Goal: Use online tool/utility: Use online tool/utility

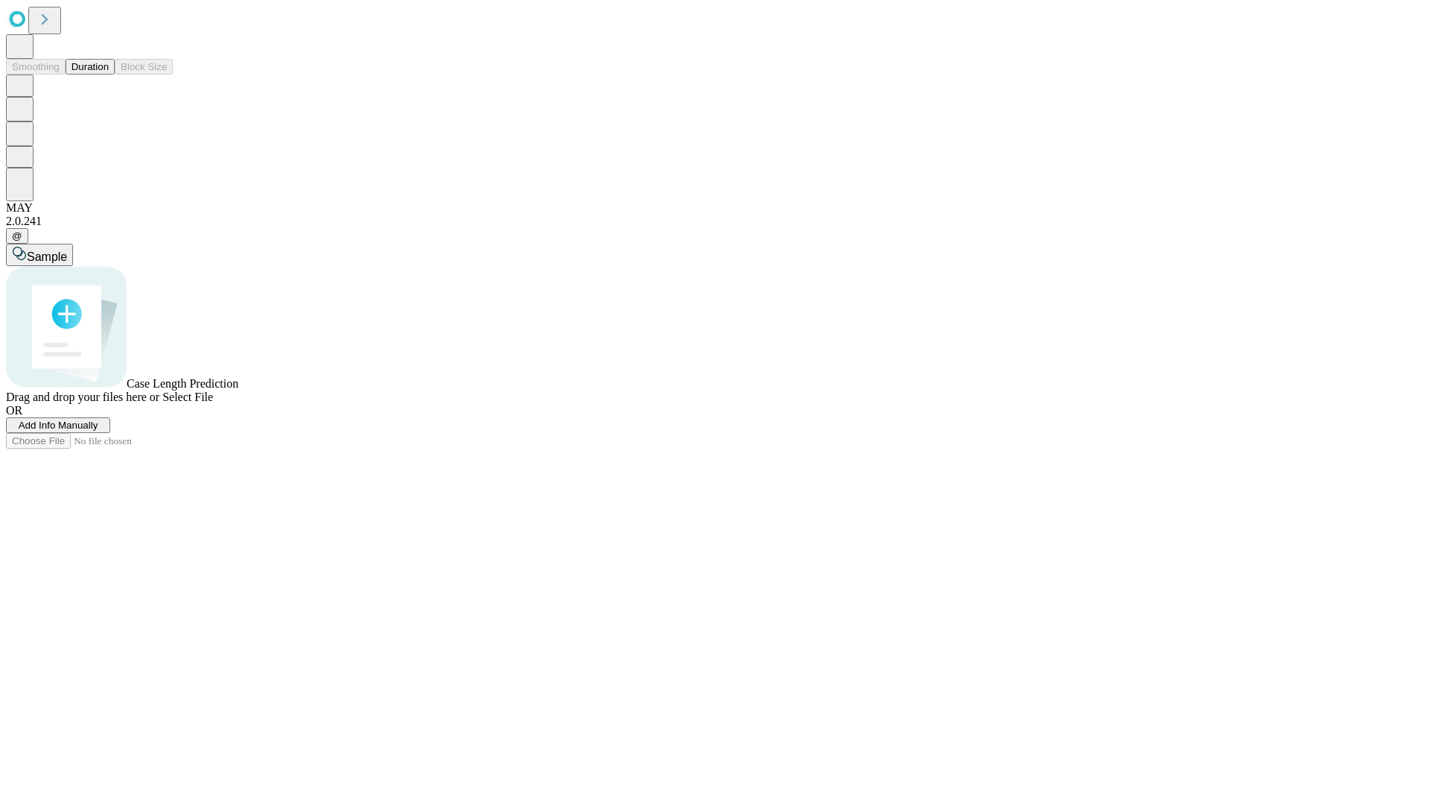
click at [109, 75] on button "Duration" at bounding box center [90, 67] width 49 height 16
click at [213, 403] on span "Select File" at bounding box center [187, 396] width 51 height 13
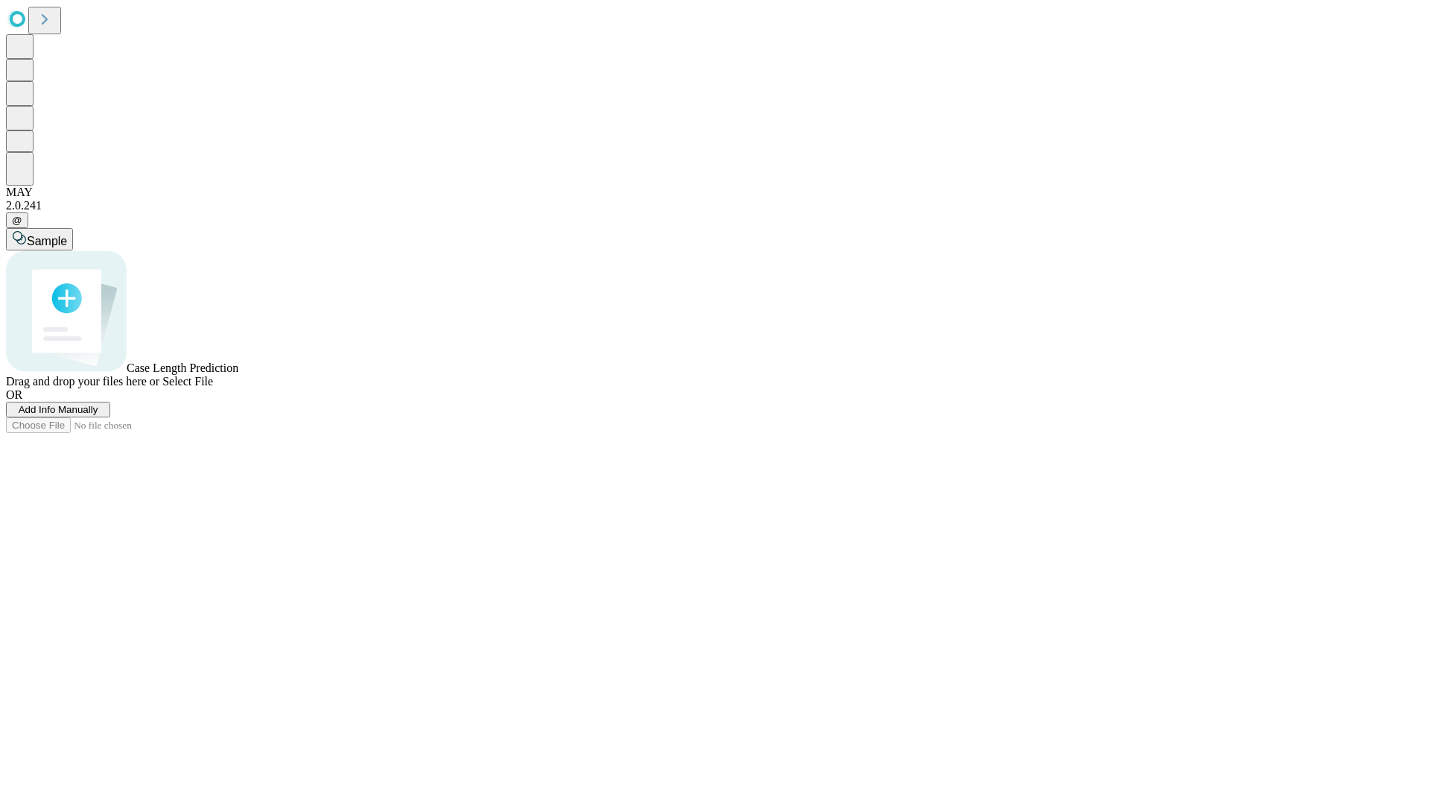
click at [213, 387] on span "Select File" at bounding box center [187, 381] width 51 height 13
